Goal: Task Accomplishment & Management: Complete application form

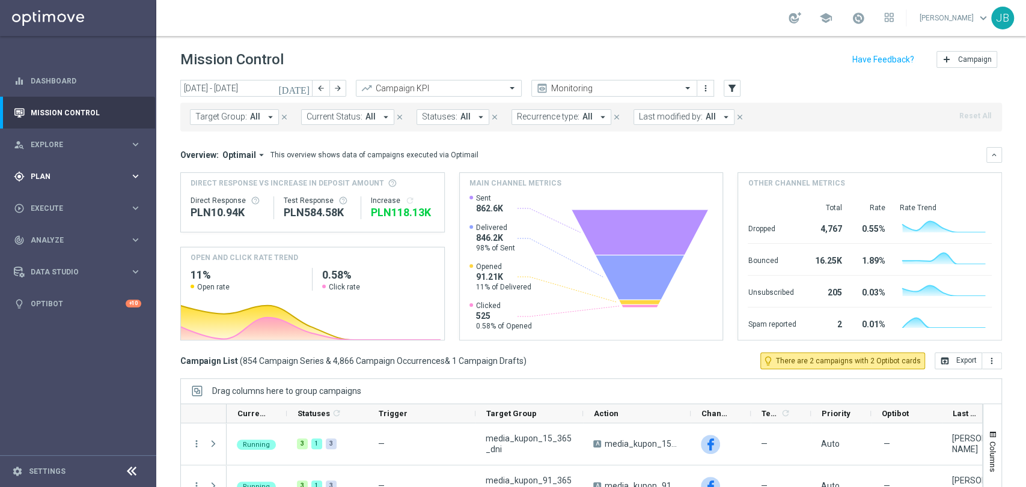
click at [63, 183] on div "gps_fixed Plan keyboard_arrow_right" at bounding box center [77, 176] width 155 height 32
click at [48, 295] on span "Execute" at bounding box center [80, 298] width 99 height 7
click at [85, 235] on link "Campaign Builder" at bounding box center [78, 233] width 94 height 10
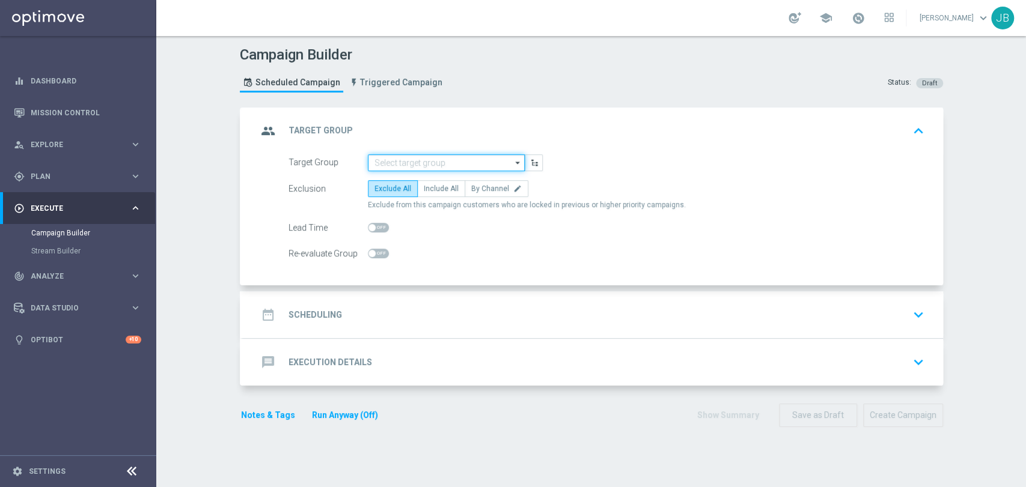
click at [414, 160] on input at bounding box center [446, 162] width 157 height 17
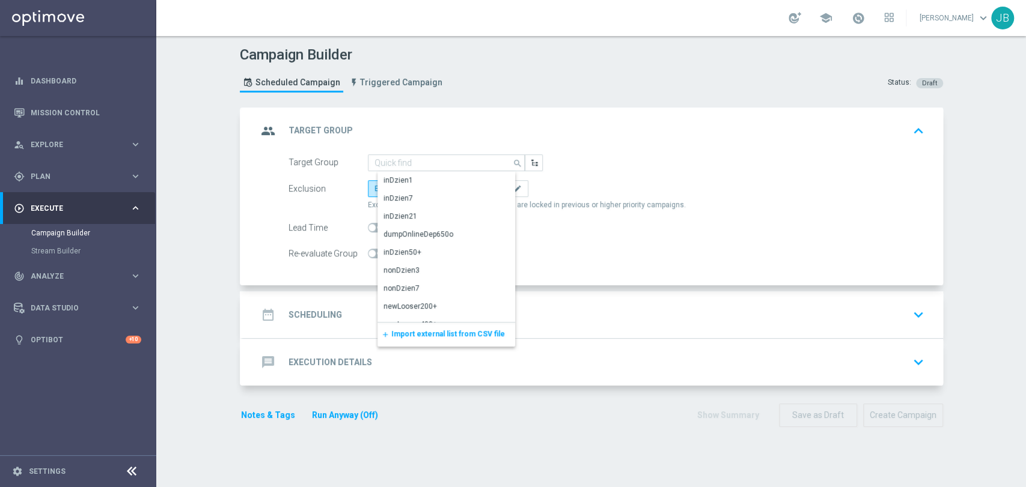
click at [421, 335] on span "Import external list from CSV file" at bounding box center [448, 334] width 114 height 8
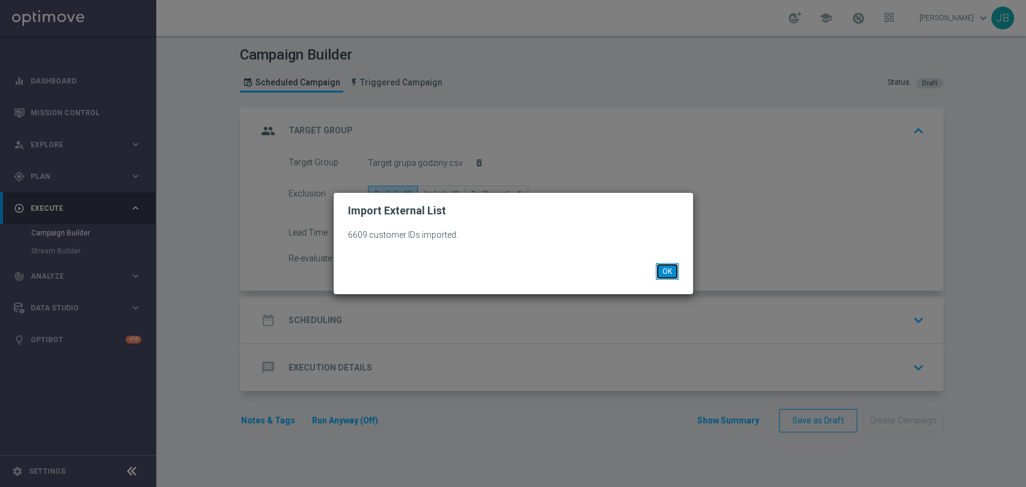
click at [667, 269] on button "OK" at bounding box center [667, 271] width 23 height 17
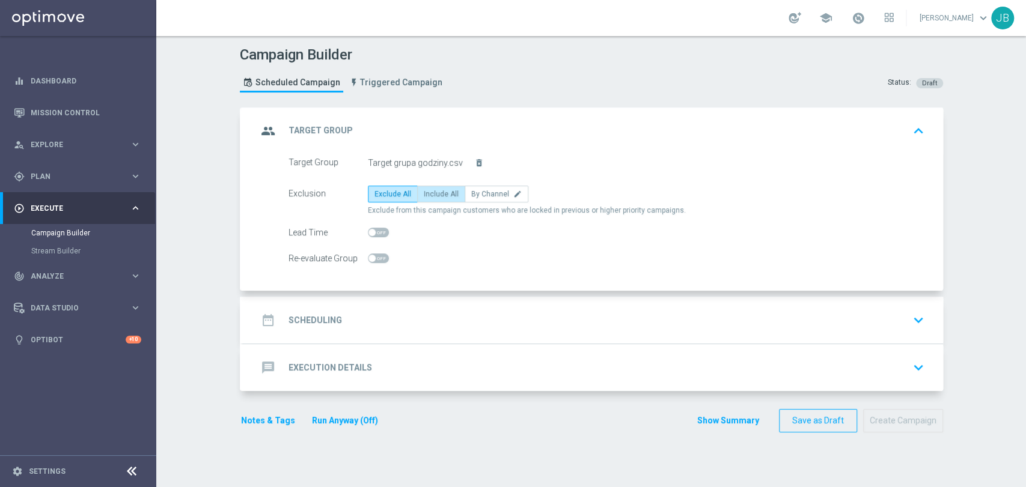
click at [444, 197] on span "Include All" at bounding box center [441, 194] width 35 height 8
click at [432, 197] on input "Include All" at bounding box center [428, 196] width 8 height 8
radio input "true"
click at [767, 331] on div "date_range Scheduling keyboard_arrow_down" at bounding box center [592, 320] width 671 height 23
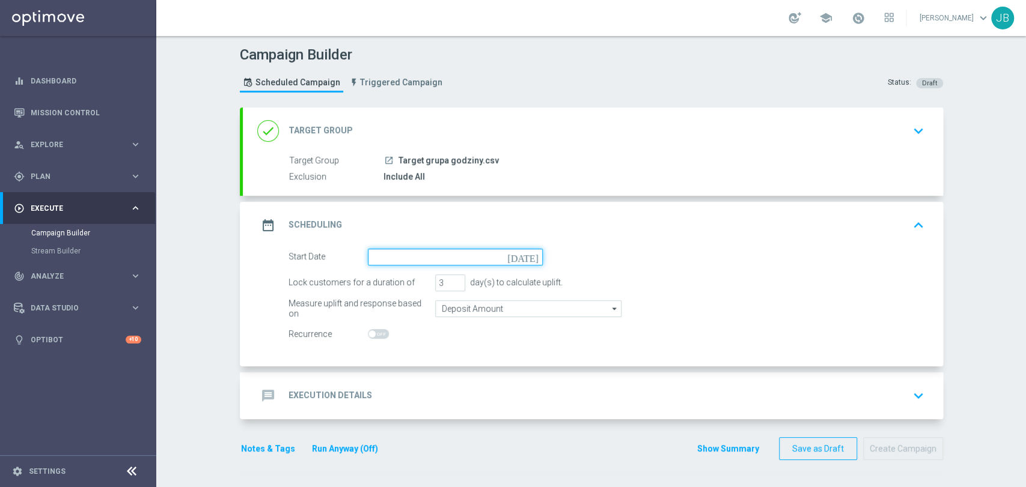
click at [466, 251] on input at bounding box center [455, 257] width 175 height 17
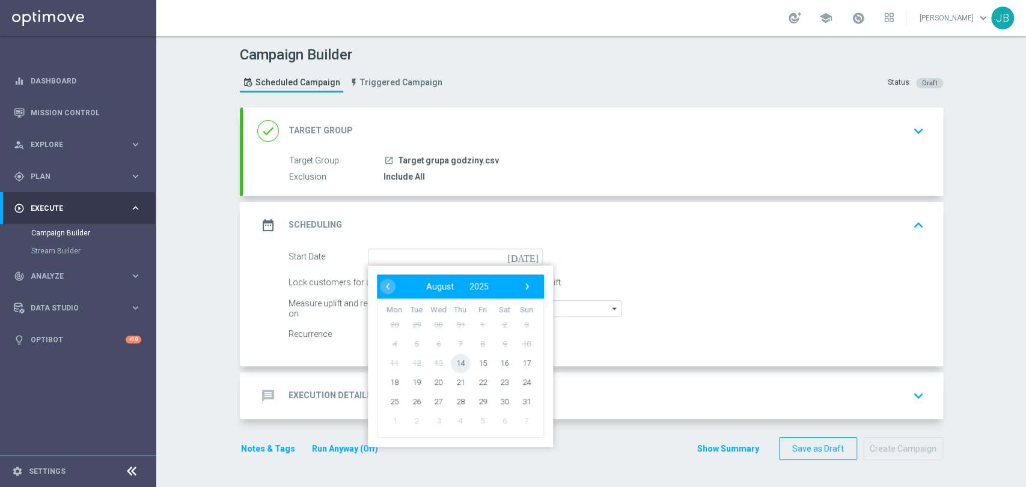
click at [457, 367] on span "14" at bounding box center [459, 362] width 19 height 19
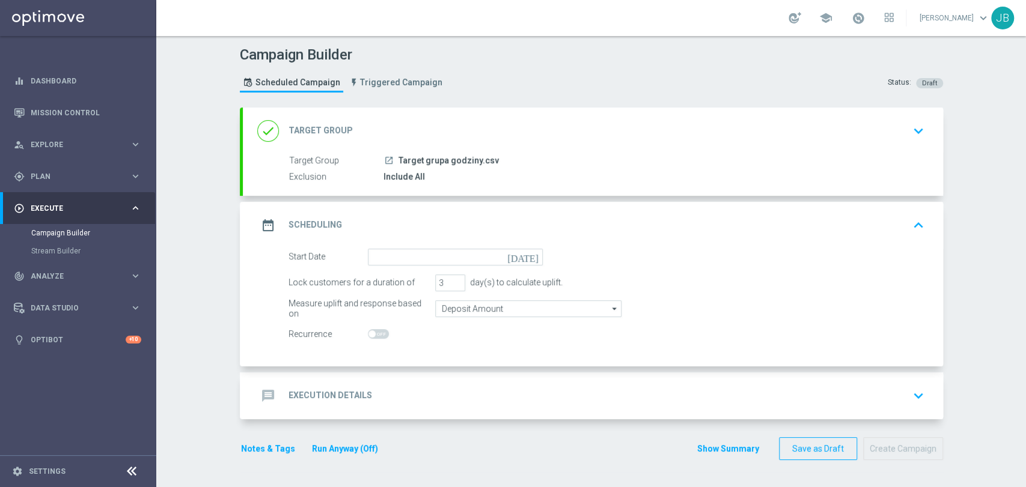
type input "[DATE]"
click at [451, 284] on input "2" at bounding box center [450, 283] width 30 height 17
type input "1"
click at [451, 284] on input "1" at bounding box center [450, 283] width 30 height 17
click at [377, 385] on div "message Execution Details keyboard_arrow_down" at bounding box center [592, 396] width 671 height 23
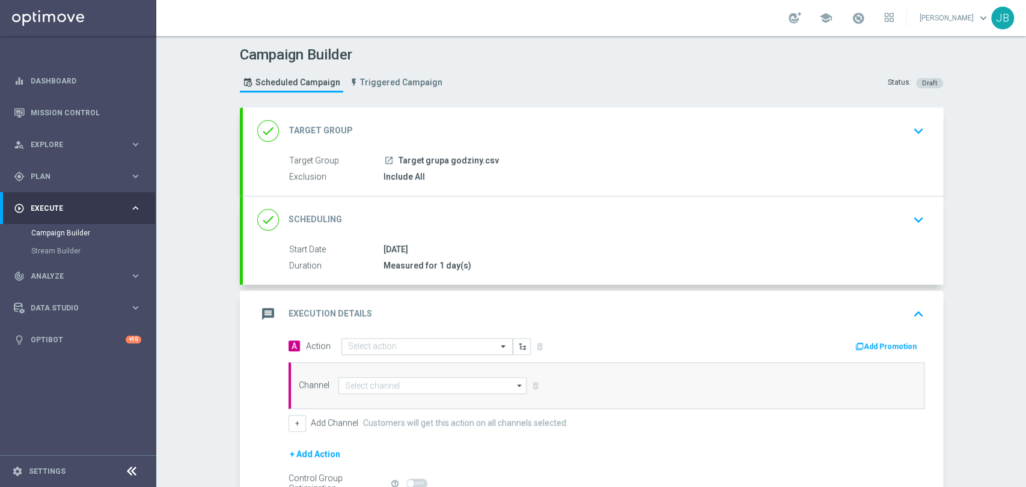
click at [354, 352] on div "Select action" at bounding box center [426, 346] width 171 height 17
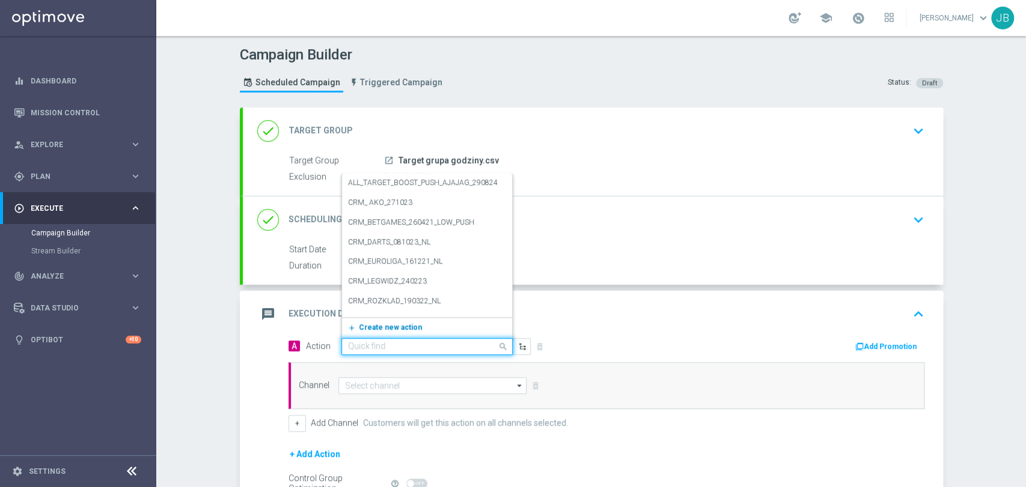
click at [365, 321] on button "add_new Create new action" at bounding box center [425, 328] width 166 height 14
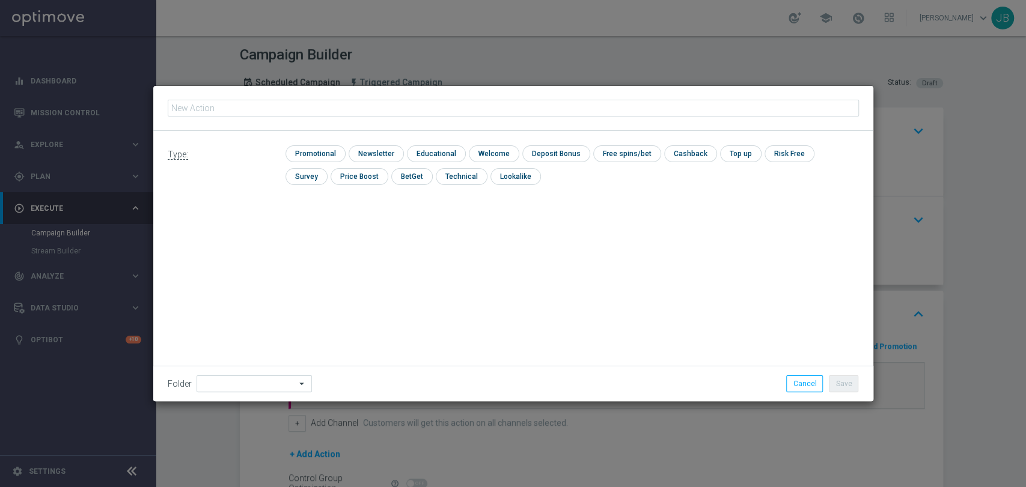
type input "(LPZ - SMS) Godziny_[PHONE_NUMBER]"
click at [361, 154] on input "checkbox" at bounding box center [375, 153] width 52 height 16
checkbox input "true"
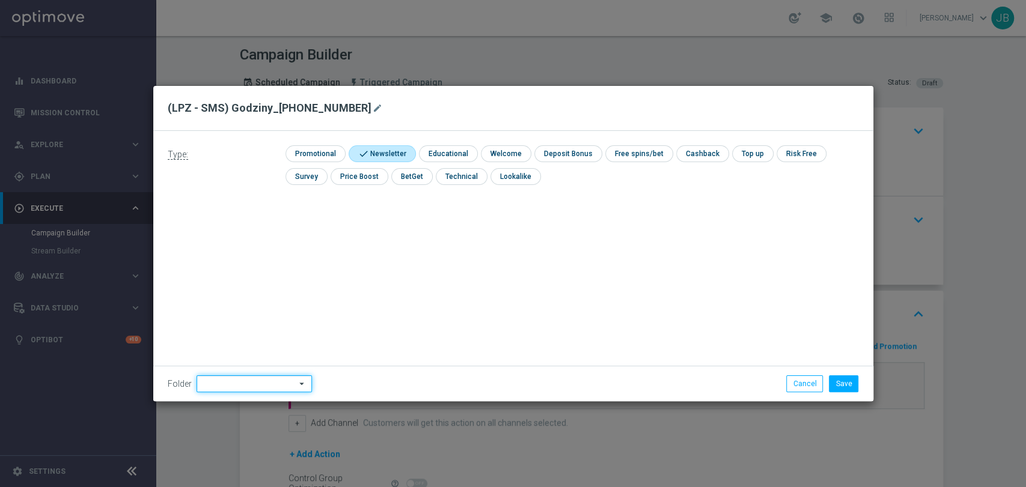
click at [200, 385] on input at bounding box center [254, 384] width 115 height 17
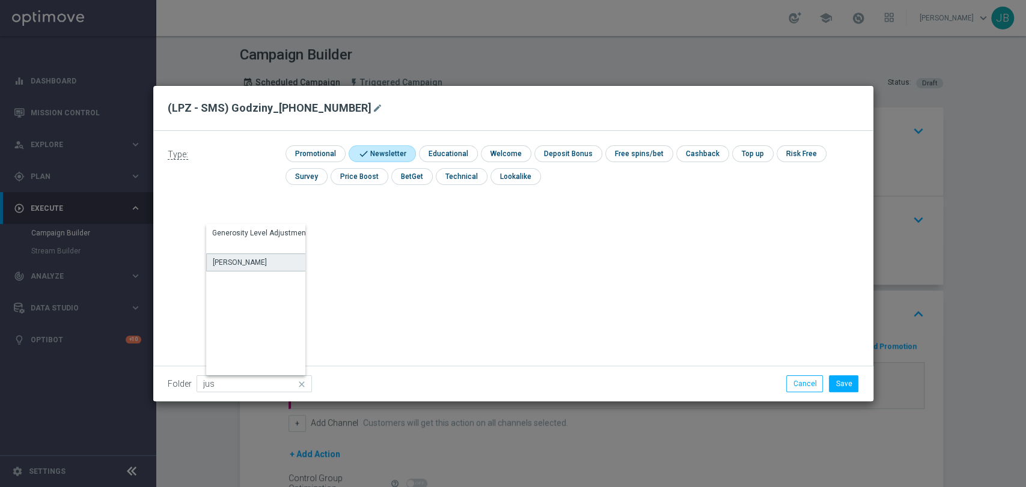
click at [260, 266] on div "[PERSON_NAME]" at bounding box center [262, 263] width 112 height 18
type input "[PERSON_NAME]"
click at [855, 389] on button "Save" at bounding box center [843, 384] width 29 height 17
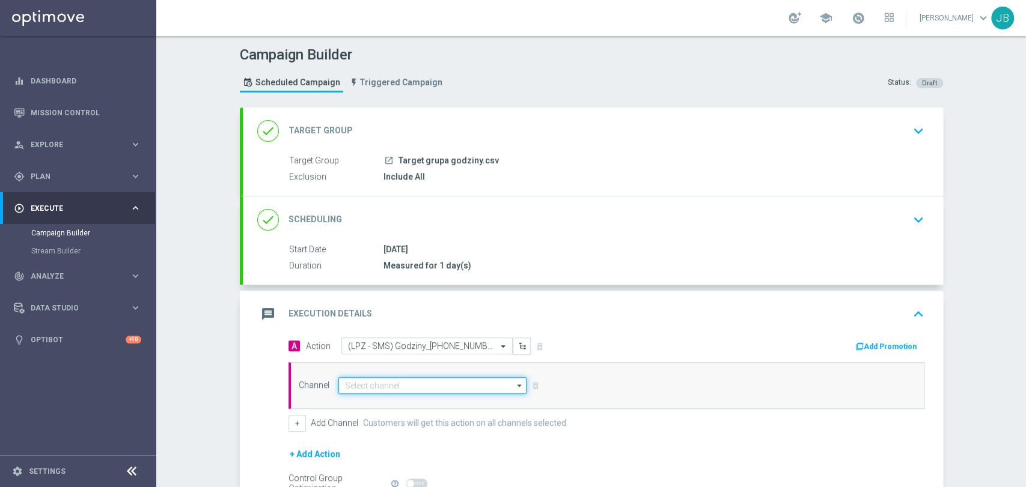
click at [429, 391] on input at bounding box center [432, 385] width 189 height 17
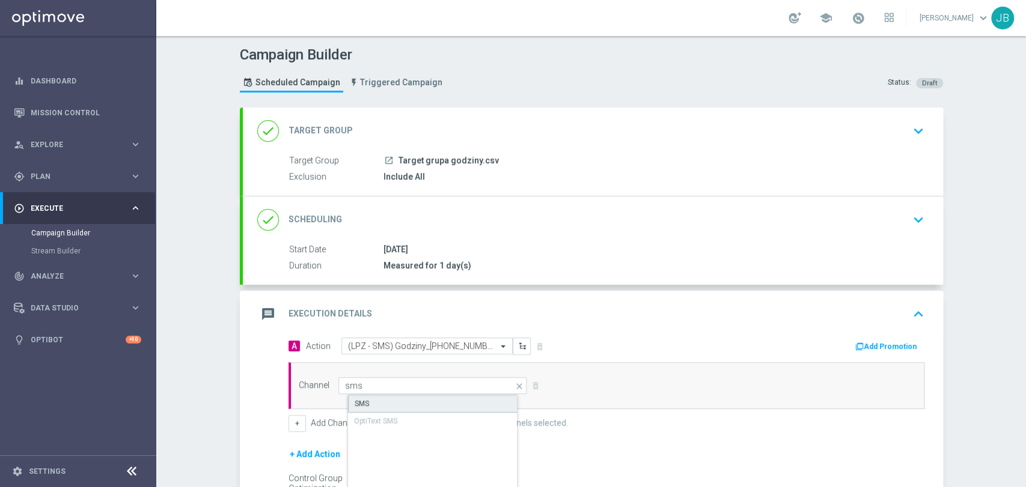
click at [427, 395] on div "SMS" at bounding box center [442, 404] width 189 height 18
type input "SMS"
drag, startPoint x: 1025, startPoint y: 320, endPoint x: 1025, endPoint y: 406, distance: 86.6
click at [1025, 406] on div "Campaign Builder Scheduled Campaign Triggered Campaign Status: Draft done Targe…" at bounding box center [591, 261] width 870 height 451
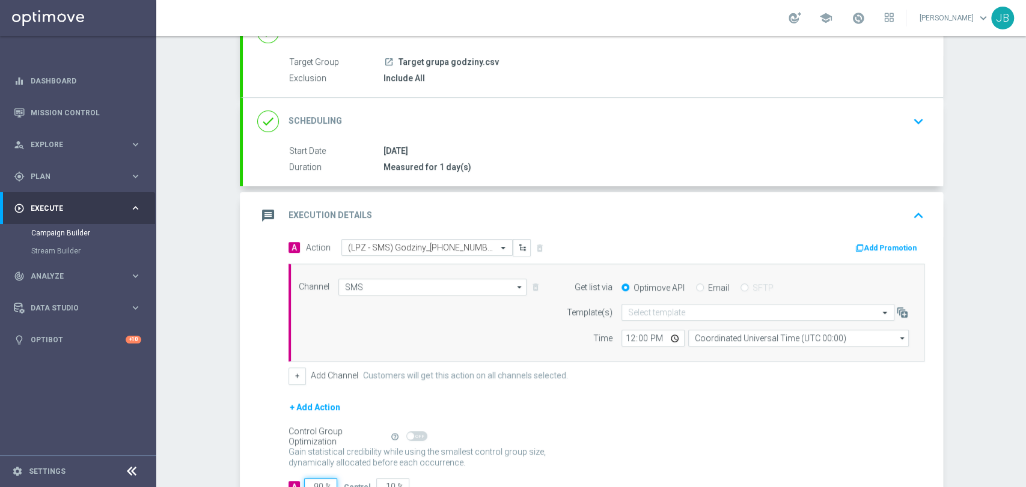
click at [317, 482] on input "90" at bounding box center [320, 486] width 33 height 17
type input "9"
type input "91"
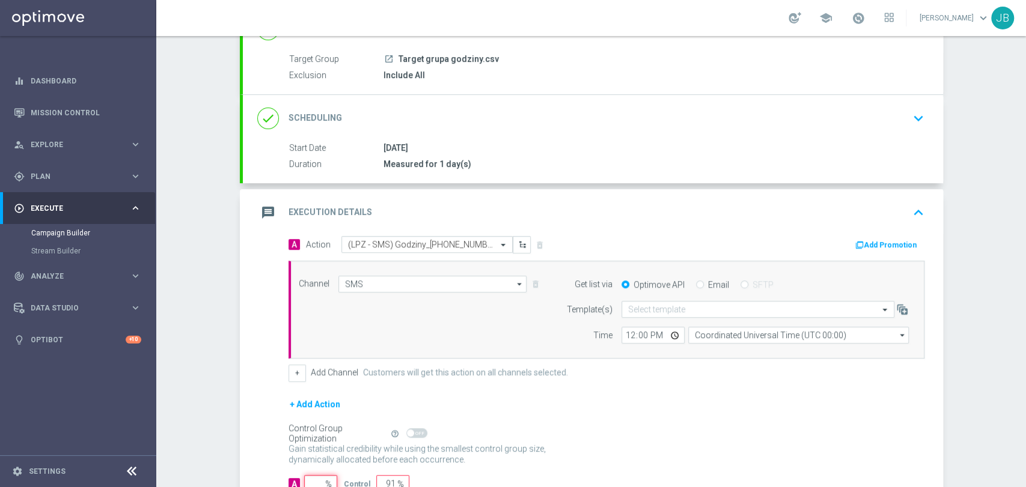
type input "100"
type input "1"
type input "99"
type input "10"
type input "90"
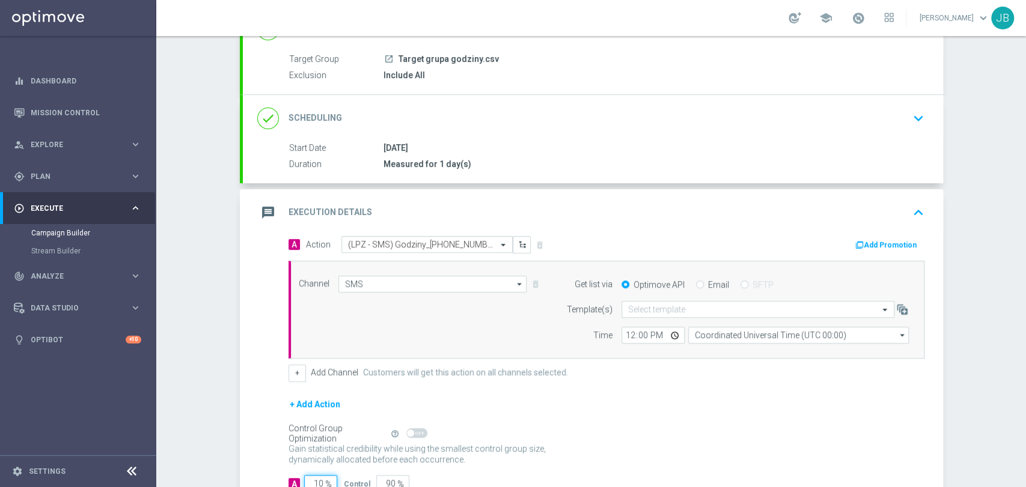
type input "100"
type input "0"
type input "100"
click at [670, 305] on input "text" at bounding box center [746, 310] width 236 height 10
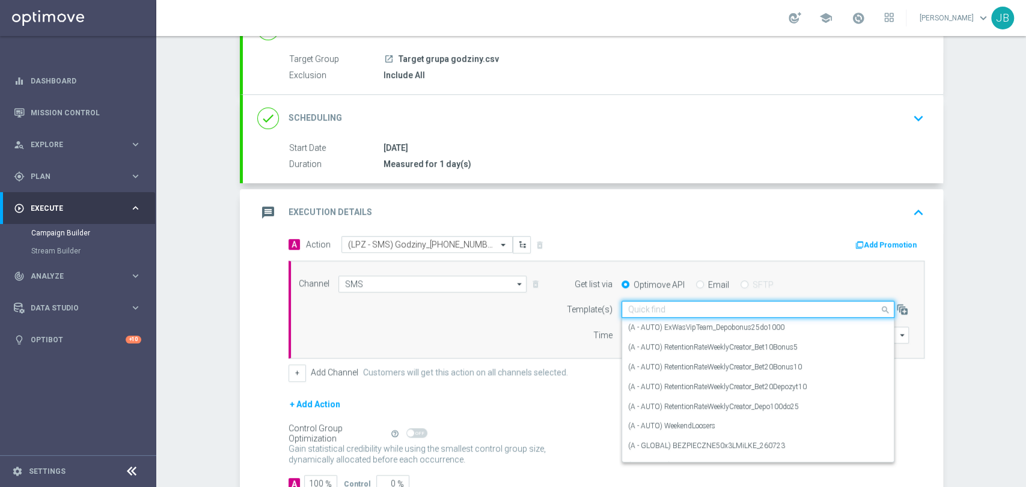
paste input "(LPZ - SMS) Godziny_[PHONE_NUMBER]"
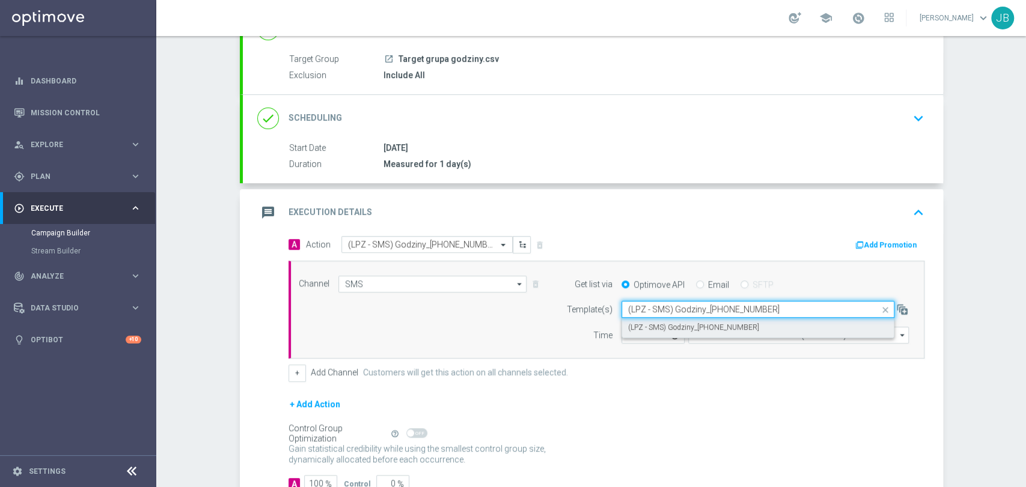
click at [665, 323] on label "(LPZ - SMS) Godziny_[PHONE_NUMBER]" at bounding box center [693, 328] width 131 height 10
type input "(LPZ - SMS) Godziny_[PHONE_NUMBER]"
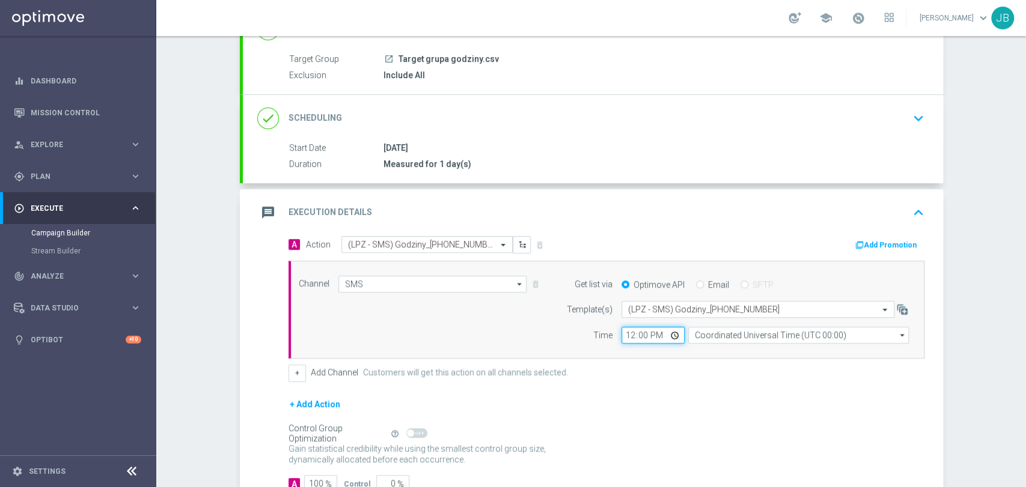
click at [625, 333] on input "12:00" at bounding box center [653, 335] width 63 height 17
type input "18:06"
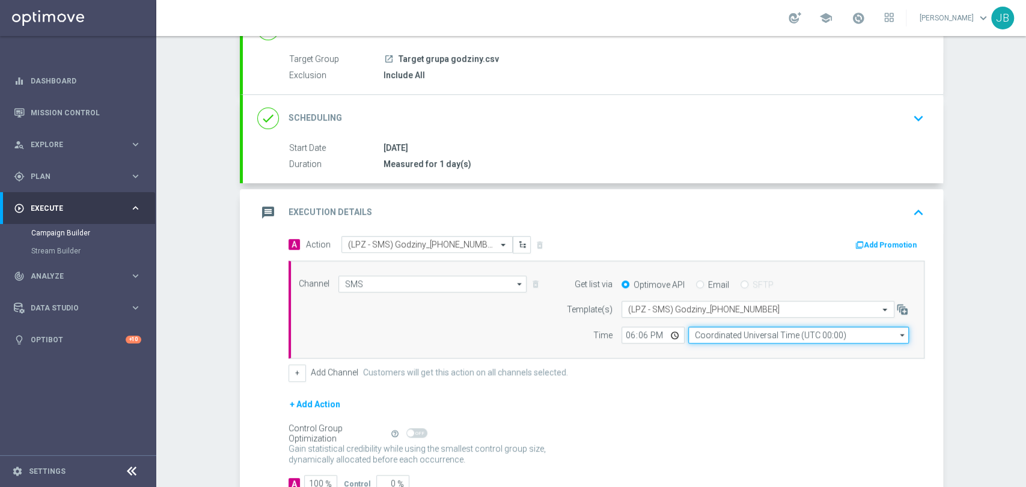
click at [717, 333] on input "Coordinated Universal Time (UTC 00:00)" at bounding box center [798, 335] width 221 height 17
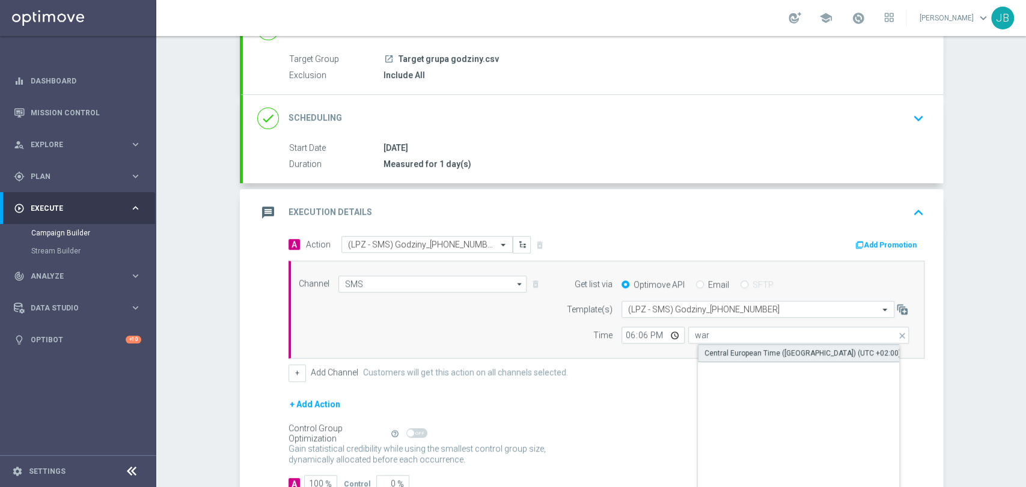
click at [719, 351] on div "Central European Time ([GEOGRAPHIC_DATA]) (UTC +02:00)" at bounding box center [802, 353] width 197 height 11
type input "Central European Time ([GEOGRAPHIC_DATA]) (UTC +02:00)"
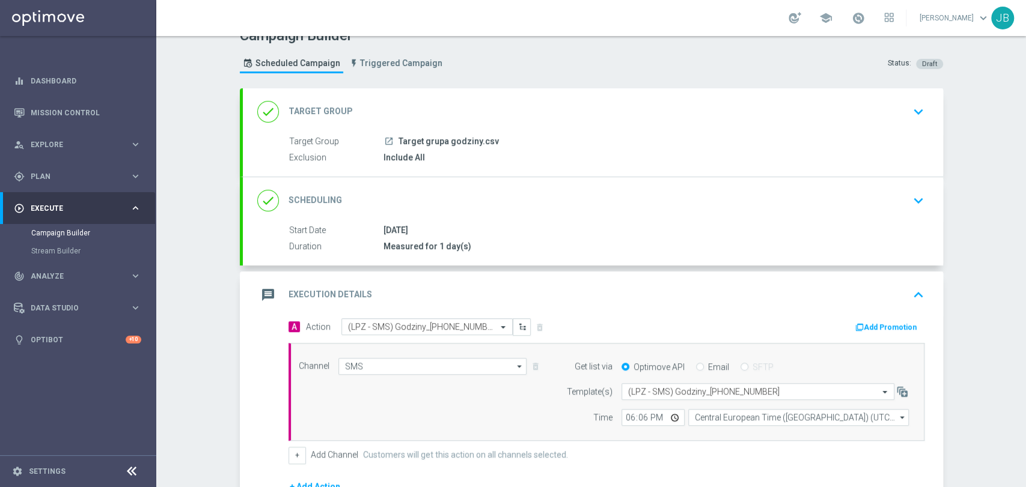
click at [1025, 90] on div "Campaign Builder Scheduled Campaign Triggered Campaign Status: Draft done Targe…" at bounding box center [591, 261] width 870 height 451
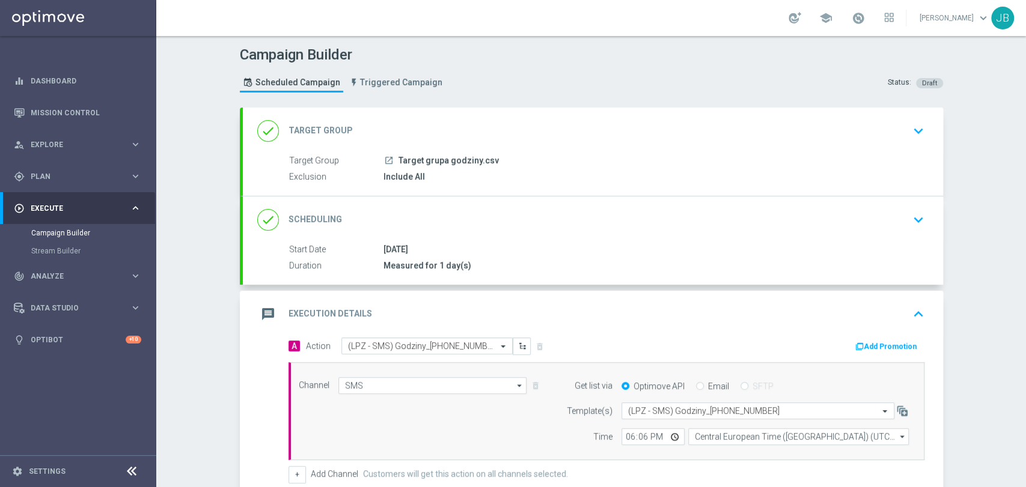
click at [916, 135] on icon "keyboard_arrow_down" at bounding box center [918, 131] width 18 height 18
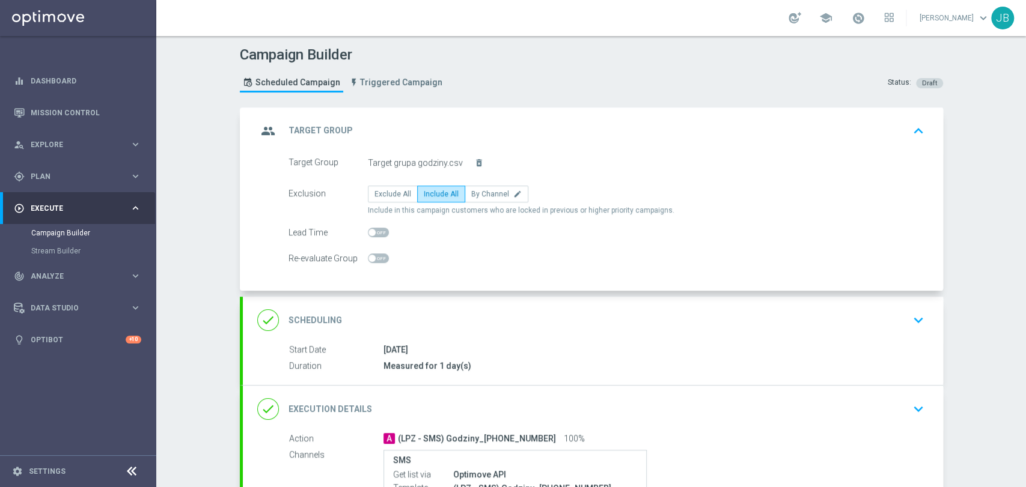
scroll to position [103, 0]
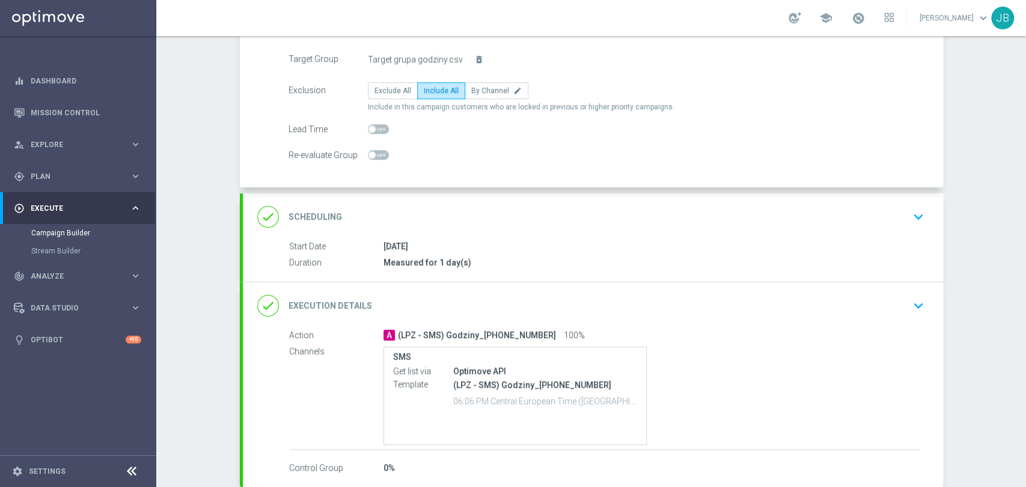
click at [744, 206] on div "done Scheduling keyboard_arrow_down" at bounding box center [592, 217] width 671 height 23
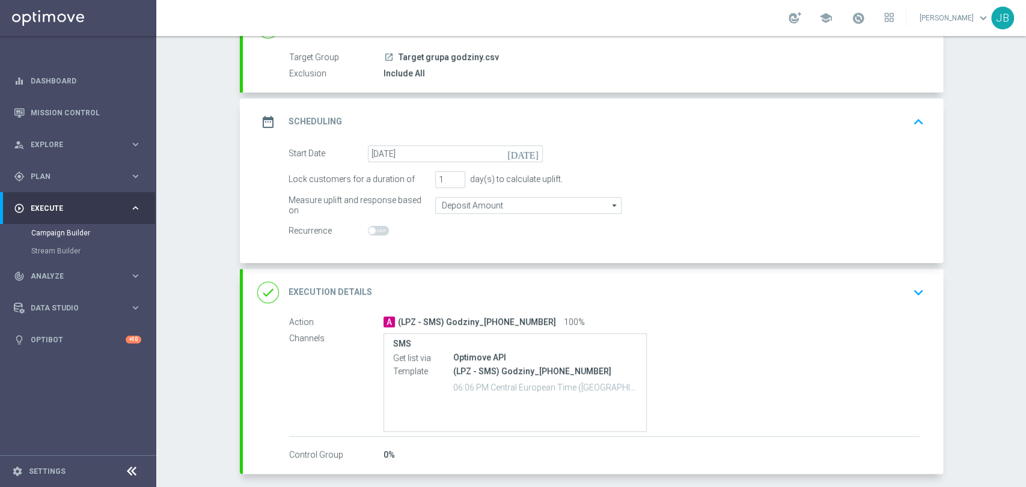
click at [894, 313] on div "done Execution Details keyboard_arrow_down" at bounding box center [593, 292] width 700 height 47
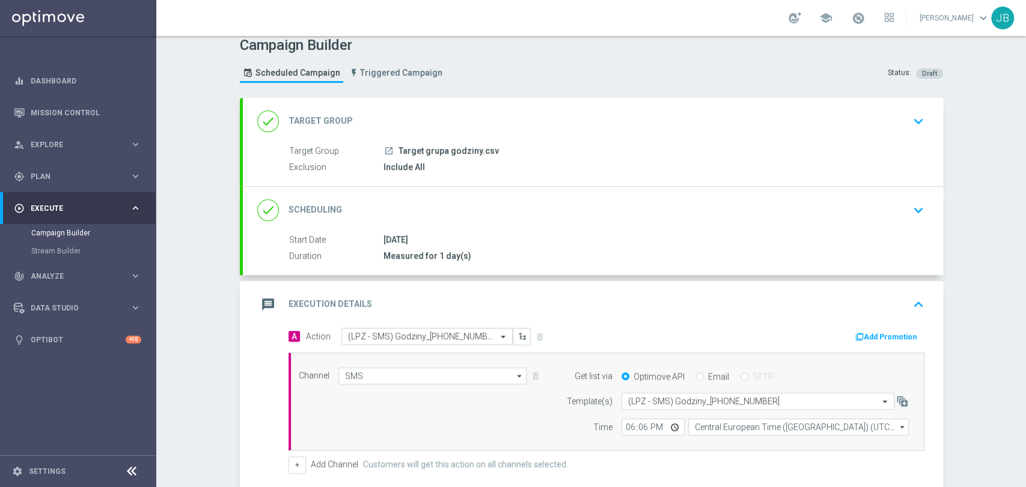
scroll to position [0, 0]
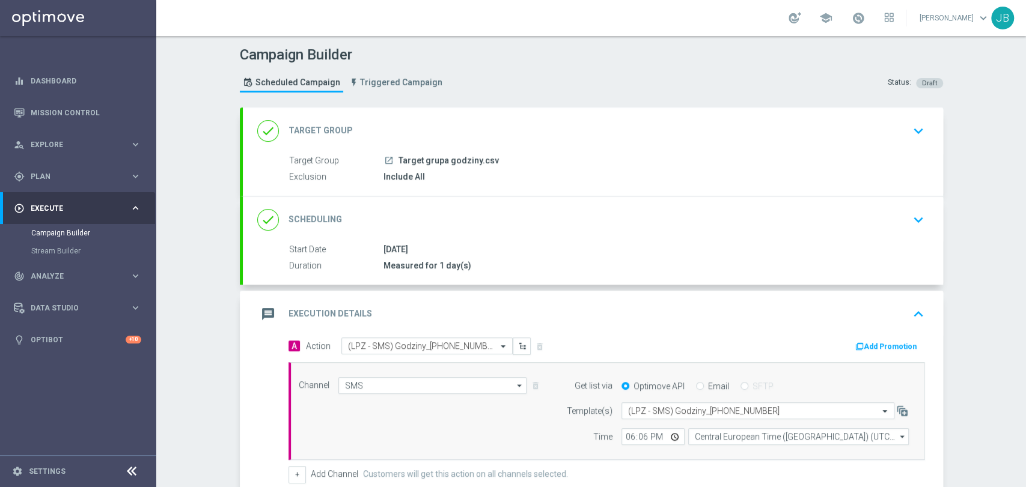
click at [1025, 99] on div "Campaign Builder Scheduled Campaign Triggered Campaign Status: Draft done Targe…" at bounding box center [591, 261] width 870 height 451
click at [839, 133] on div "done Target Group keyboard_arrow_down" at bounding box center [592, 131] width 671 height 23
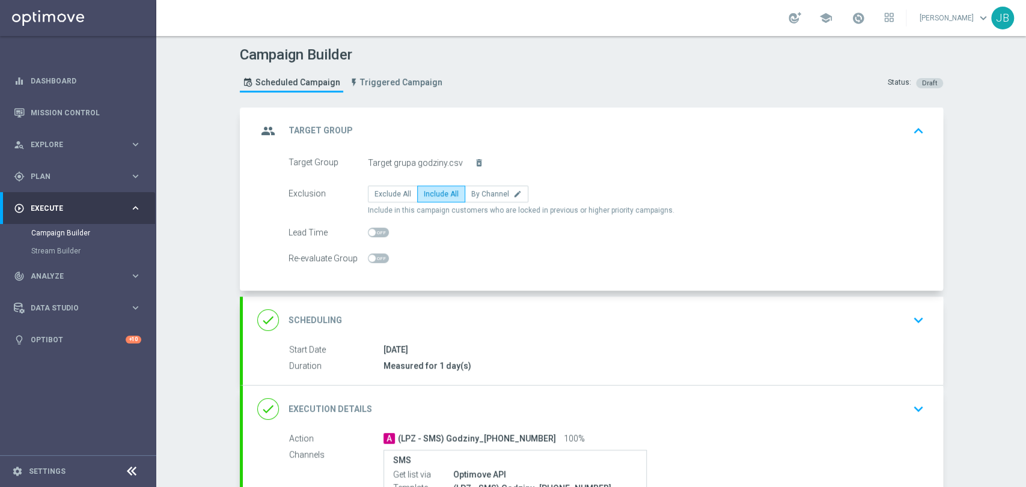
click at [829, 316] on div "done Scheduling keyboard_arrow_down" at bounding box center [592, 320] width 671 height 23
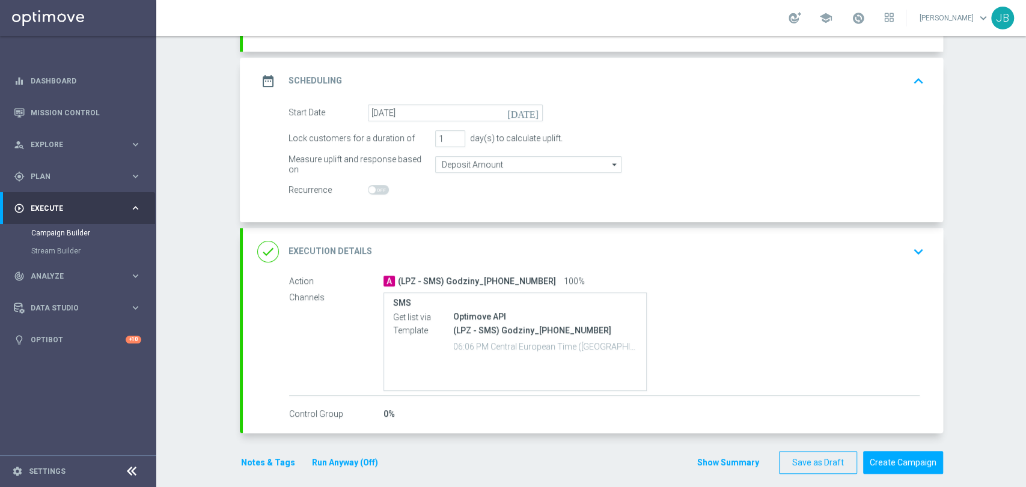
click at [1025, 387] on div "Campaign Builder Scheduled Campaign Triggered Campaign Status: Draft done Targe…" at bounding box center [591, 261] width 870 height 451
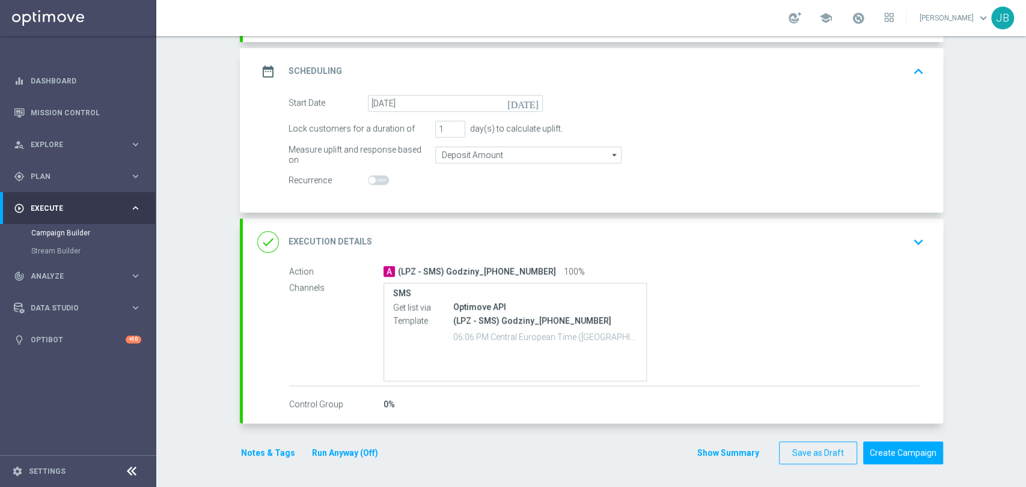
click at [863, 255] on div "done Execution Details keyboard_arrow_down" at bounding box center [593, 242] width 700 height 47
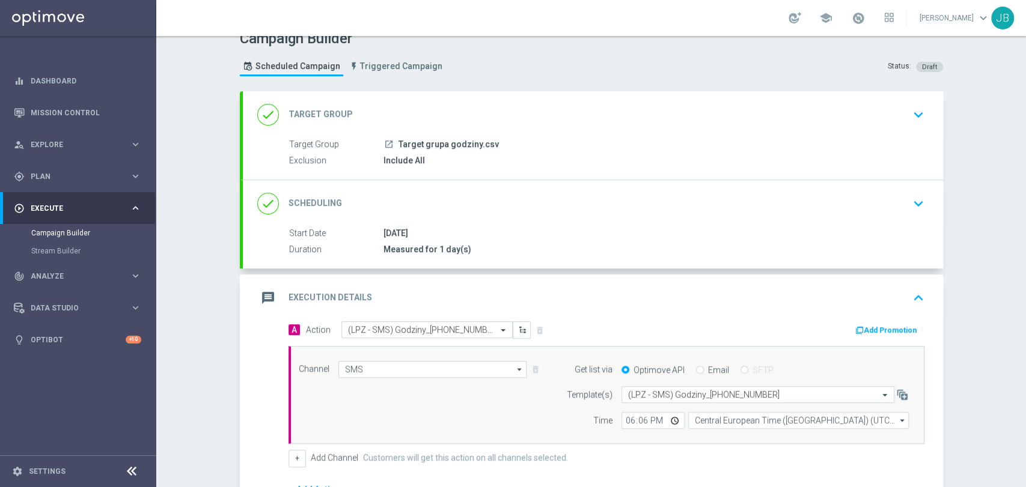
scroll to position [0, 0]
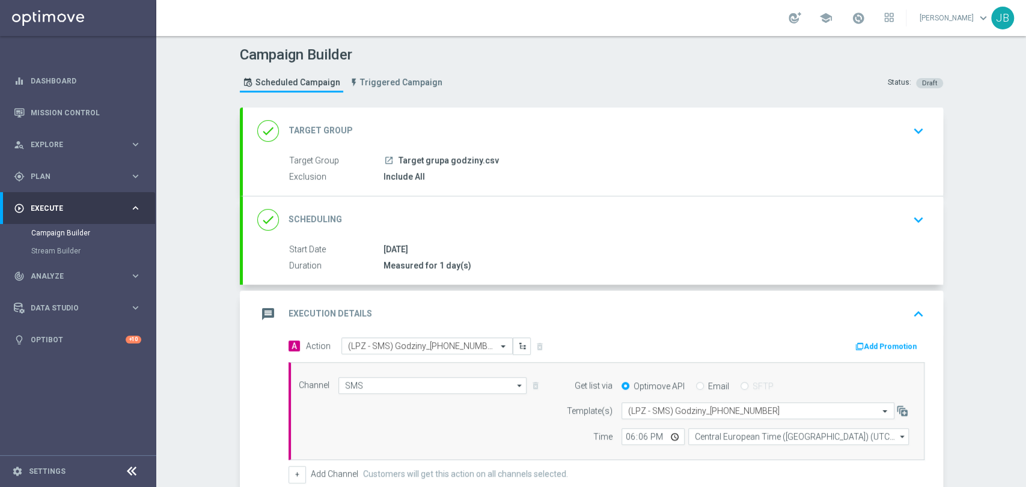
click at [1025, 102] on div "Campaign Builder Scheduled Campaign Triggered Campaign Status: Draft done Targe…" at bounding box center [591, 261] width 870 height 451
click at [649, 439] on input "18:06" at bounding box center [653, 437] width 63 height 17
click at [1007, 314] on div "Campaign Builder Scheduled Campaign Triggered Campaign Status: Draft done Targe…" at bounding box center [591, 261] width 870 height 451
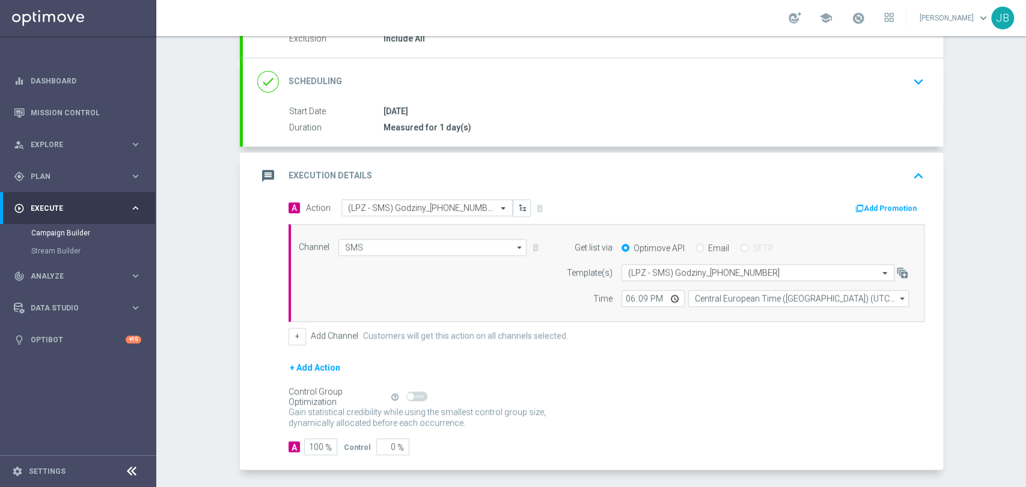
scroll to position [28, 0]
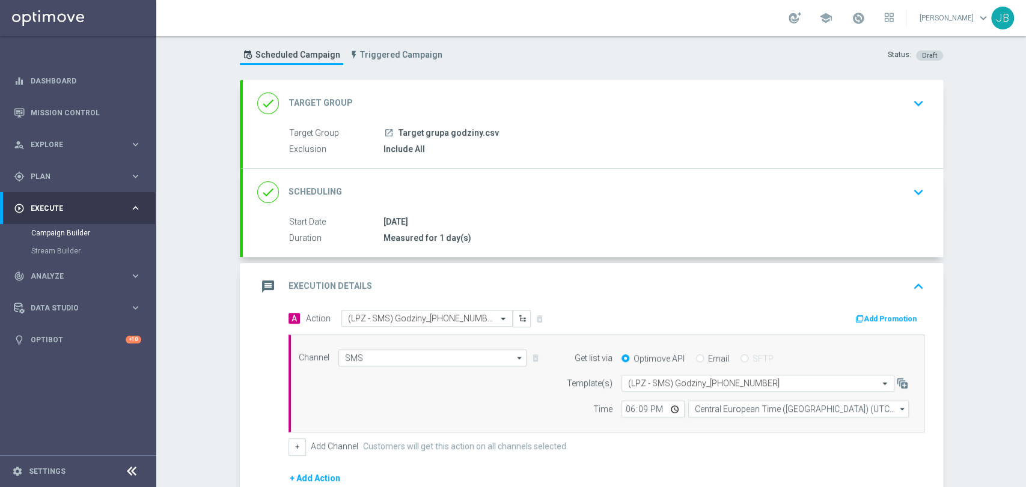
click at [1025, 135] on div "Campaign Builder Scheduled Campaign Triggered Campaign Status: Draft done Targe…" at bounding box center [591, 261] width 870 height 451
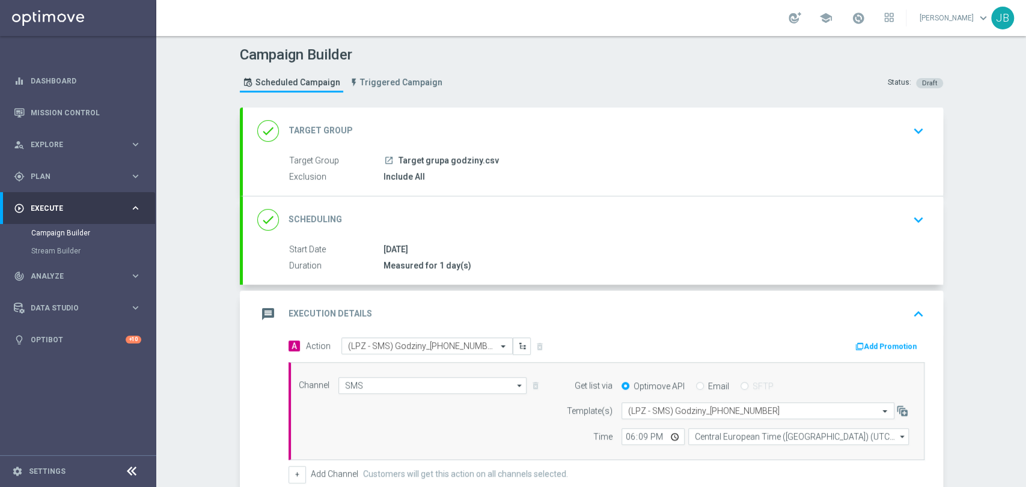
click at [1009, 310] on div "Campaign Builder Scheduled Campaign Triggered Campaign Status: Draft done Targe…" at bounding box center [591, 261] width 870 height 451
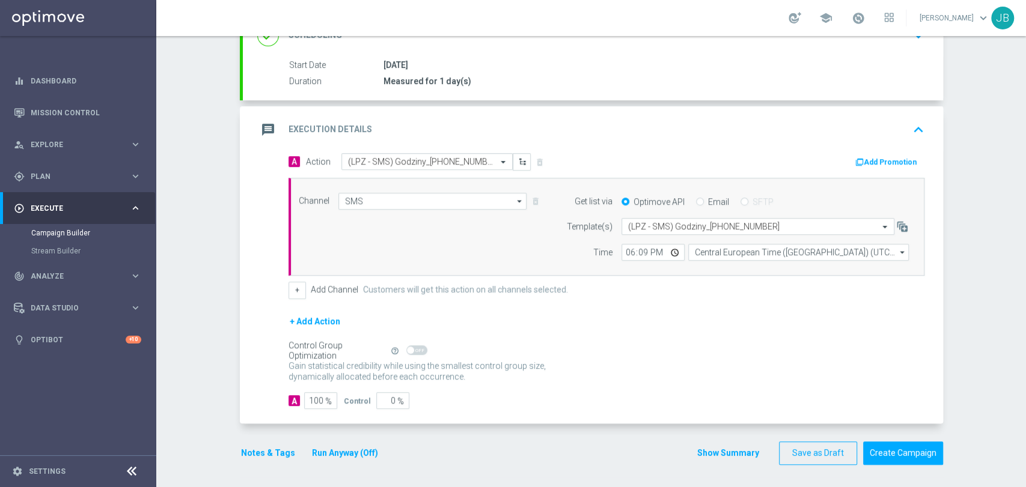
scroll to position [7, 0]
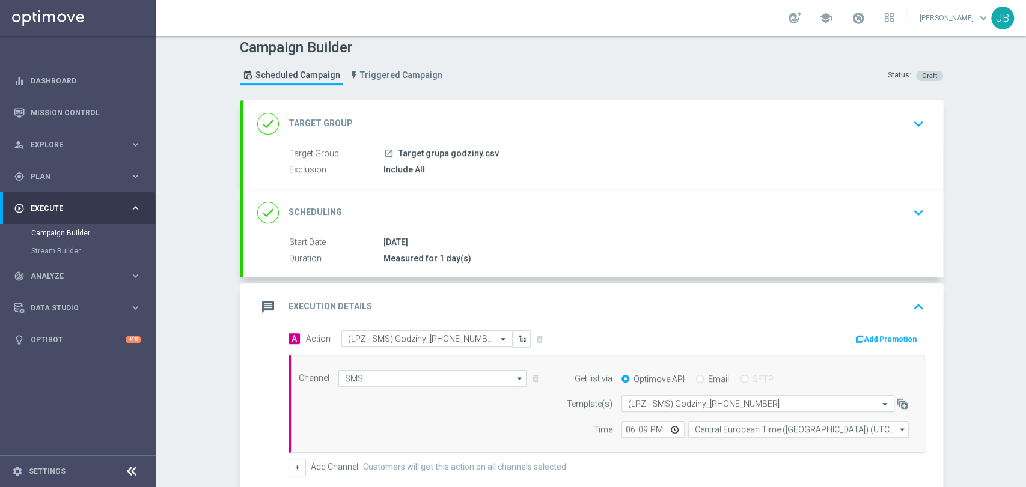
click at [1025, 78] on div "Campaign Builder Scheduled Campaign Triggered Campaign Status: Draft done Targe…" at bounding box center [591, 261] width 870 height 451
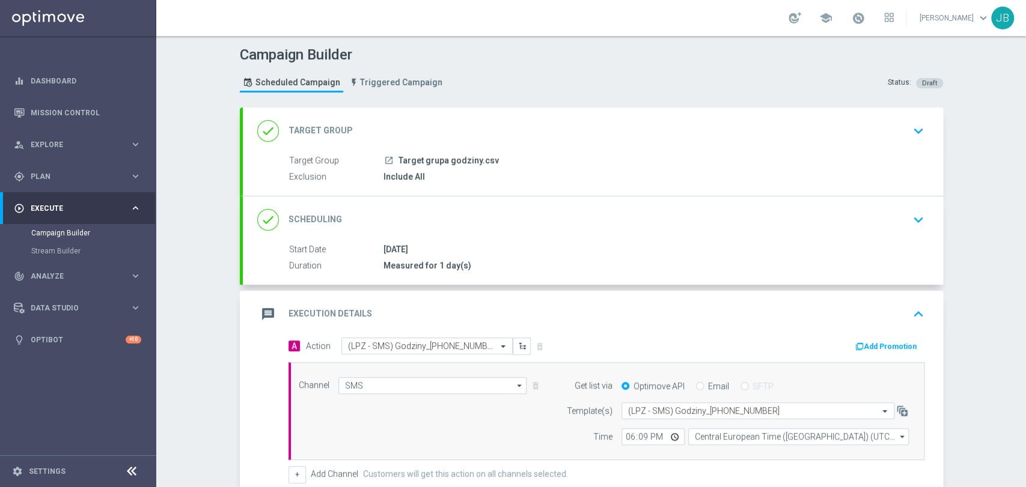
click at [1025, 111] on div "Campaign Builder Scheduled Campaign Triggered Campaign Status: Draft done Targe…" at bounding box center [591, 261] width 870 height 451
click at [601, 145] on div "done Target Group keyboard_arrow_down" at bounding box center [593, 131] width 700 height 47
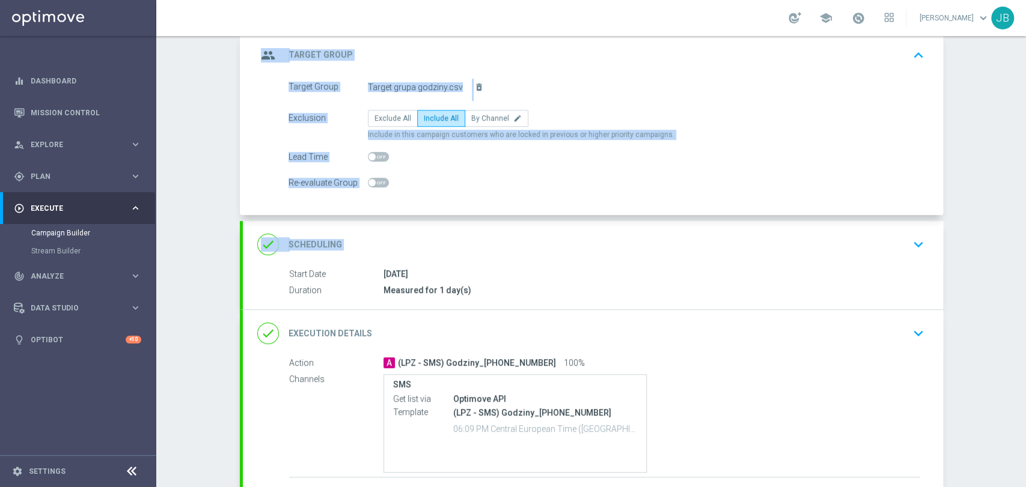
drag, startPoint x: 1025, startPoint y: 167, endPoint x: 1025, endPoint y: 239, distance: 72.1
click at [1025, 239] on div "Campaign Builder Scheduled Campaign Triggered Campaign Status: Draft group Targ…" at bounding box center [591, 261] width 870 height 451
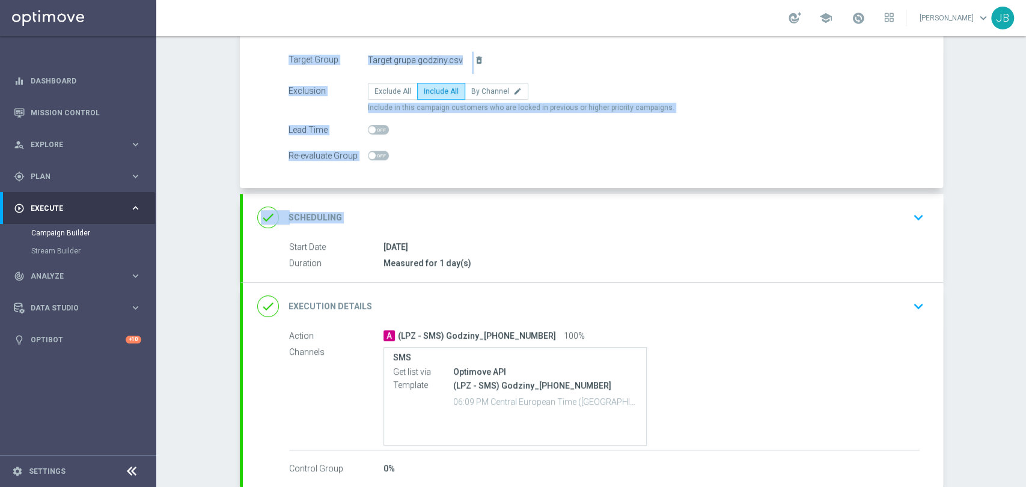
click at [826, 212] on div "done Scheduling keyboard_arrow_down" at bounding box center [592, 217] width 671 height 23
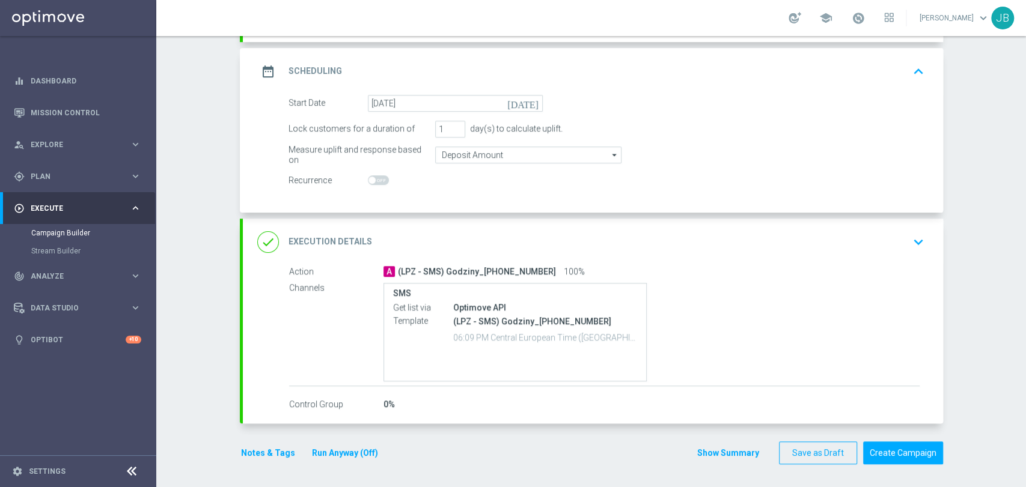
drag, startPoint x: 1025, startPoint y: 232, endPoint x: 1023, endPoint y: 282, distance: 49.9
click at [1023, 282] on div "Campaign Builder Scheduled Campaign Triggered Campaign Status: Draft done Targe…" at bounding box center [591, 261] width 870 height 451
click at [848, 227] on div "done Execution Details keyboard_arrow_down" at bounding box center [593, 242] width 700 height 47
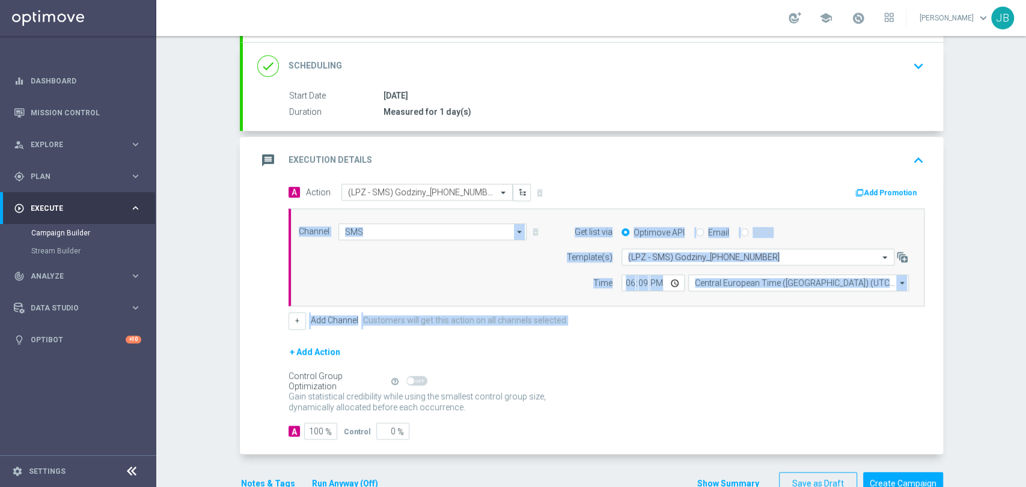
drag, startPoint x: 1025, startPoint y: 286, endPoint x: 1025, endPoint y: 329, distance: 43.3
click at [1025, 329] on div "Campaign Builder Scheduled Campaign Triggered Campaign Status: Draft done Targe…" at bounding box center [591, 261] width 870 height 451
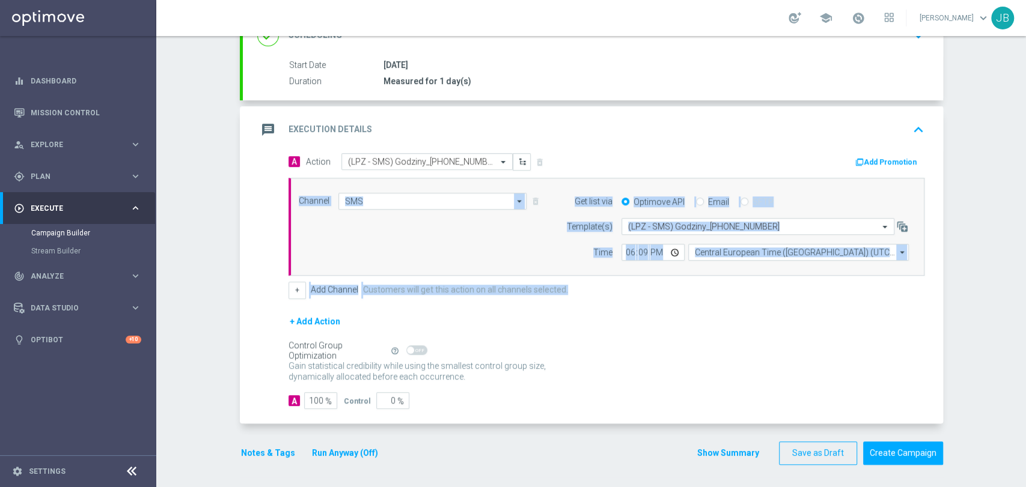
click at [781, 322] on div "+ Add Action" at bounding box center [607, 329] width 636 height 30
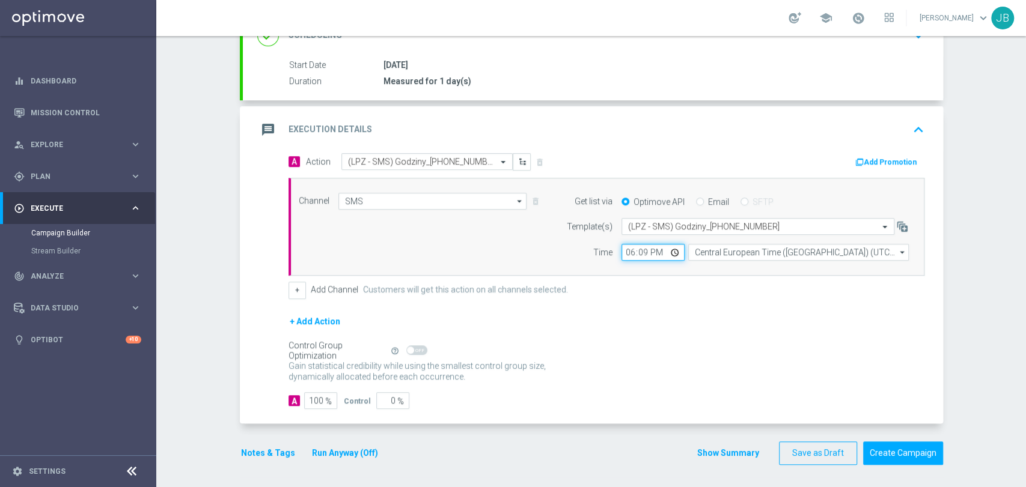
click at [643, 252] on input "18:09" at bounding box center [653, 252] width 63 height 17
type input "18:11"
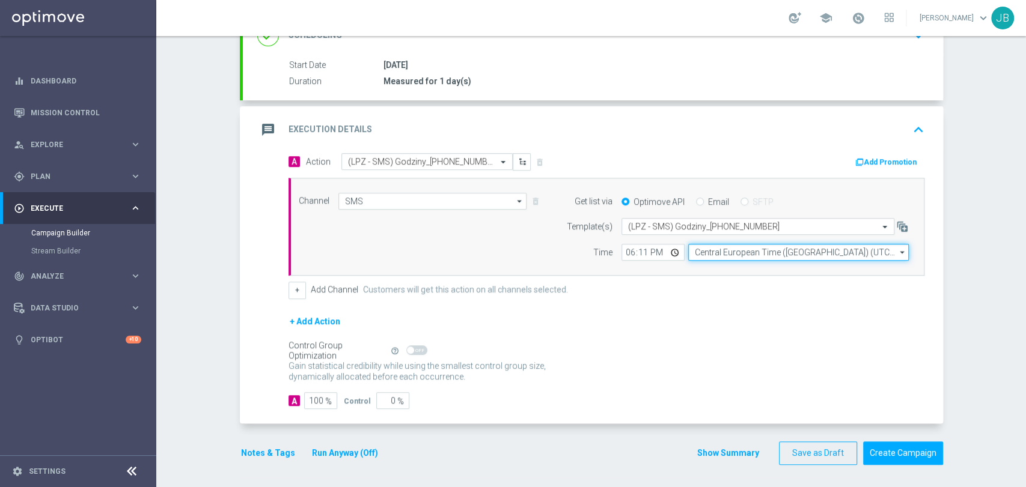
click at [707, 246] on input "Central European Time ([GEOGRAPHIC_DATA]) (UTC +02:00)" at bounding box center [798, 252] width 221 height 17
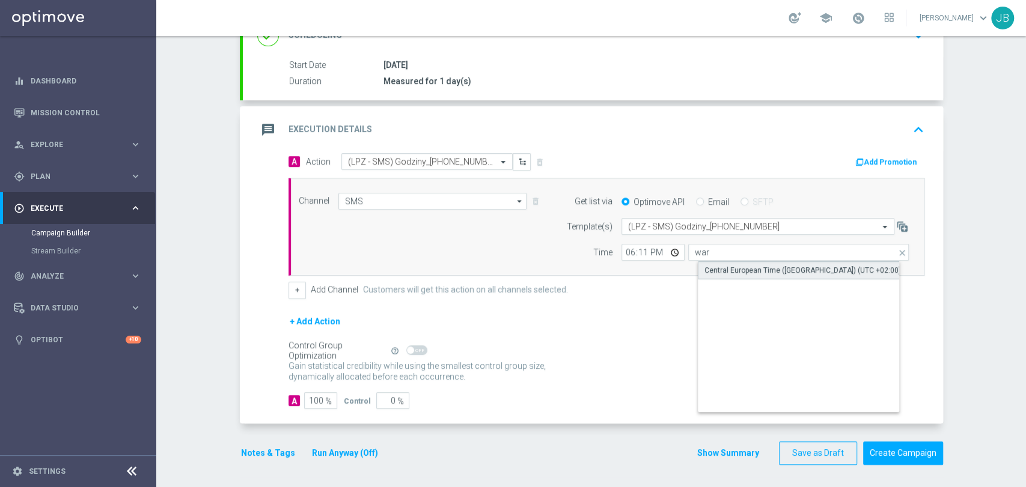
click at [712, 267] on div "Central European Time ([GEOGRAPHIC_DATA]) (UTC +02:00)" at bounding box center [802, 270] width 197 height 11
type input "Central European Time ([GEOGRAPHIC_DATA]) (UTC +02:00)"
click at [701, 331] on div "+ Add Action" at bounding box center [607, 329] width 636 height 30
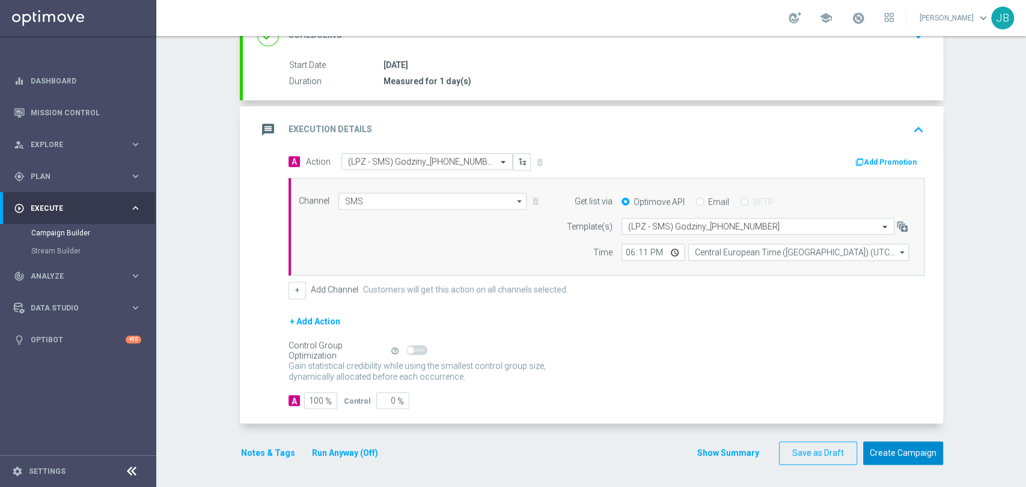
click at [899, 445] on button "Create Campaign" at bounding box center [903, 453] width 80 height 23
